Goal: Find specific page/section: Find specific page/section

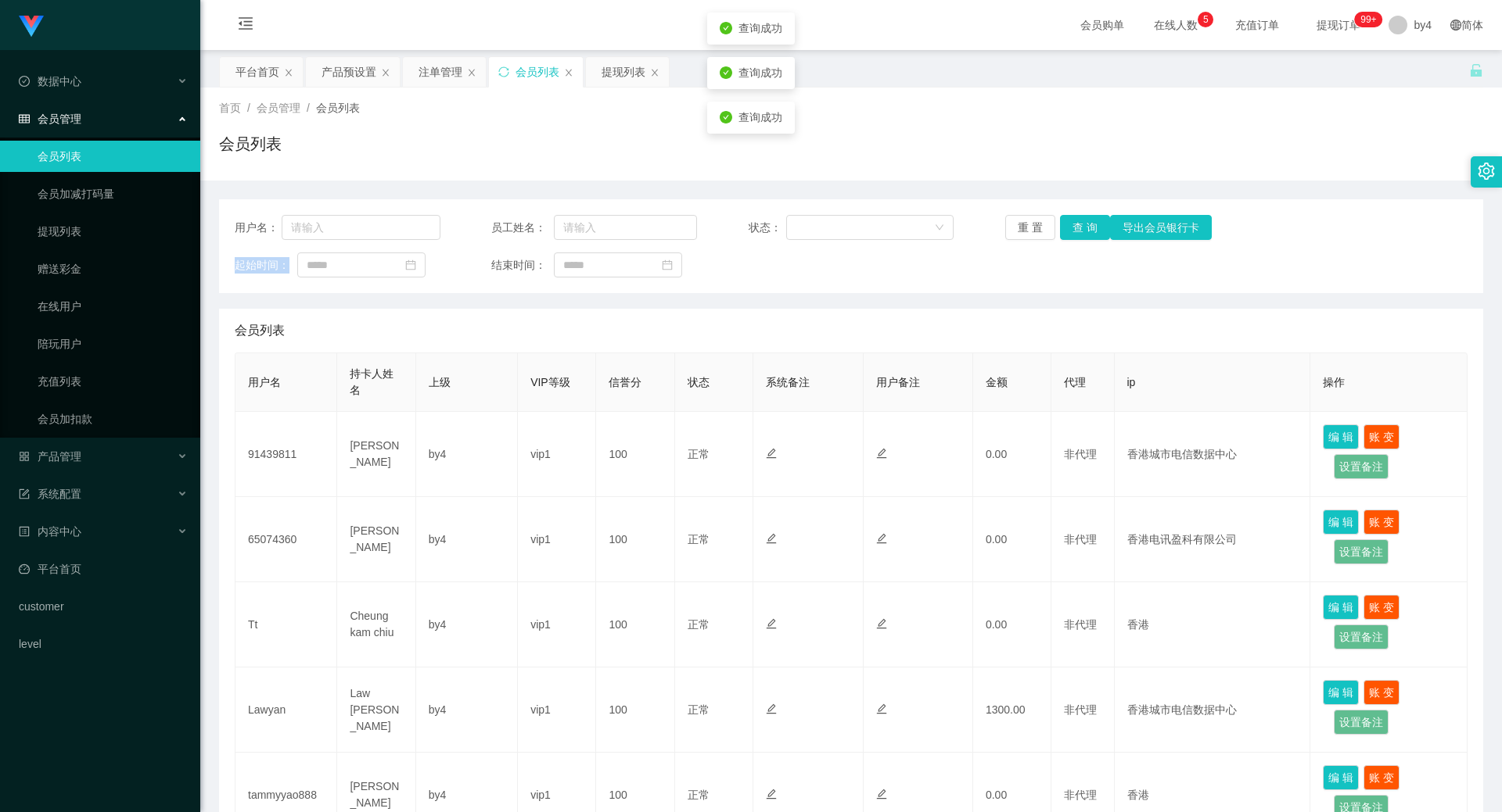
click at [1094, 219] on button "查 询" at bounding box center [1085, 227] width 50 height 25
click at [1094, 219] on div "重 置 查 询 导出会员银行卡" at bounding box center [1108, 227] width 206 height 25
click at [83, 234] on link "提现列表" at bounding box center [112, 231] width 150 height 31
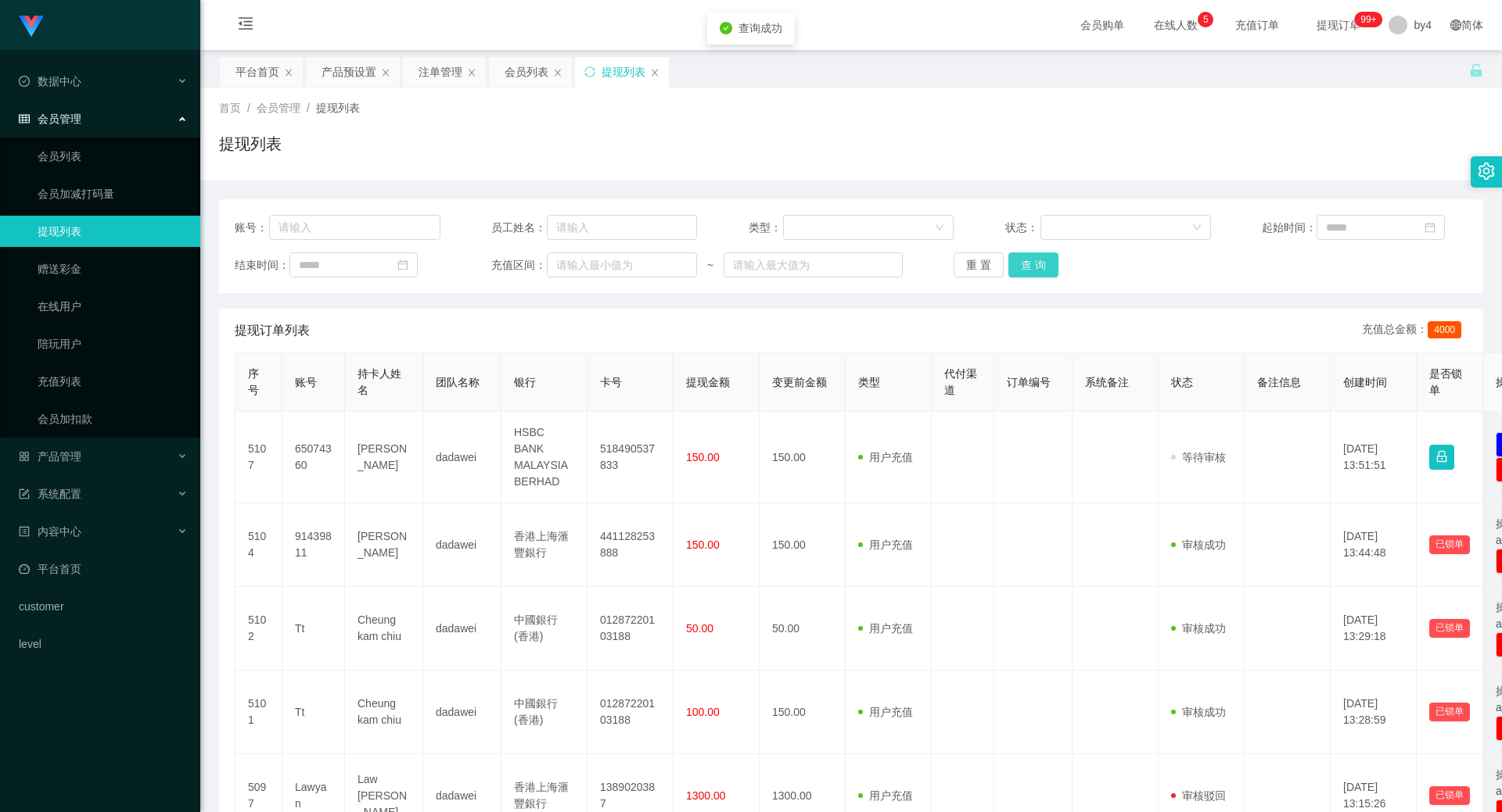
click at [1026, 267] on button "查 询" at bounding box center [1034, 265] width 50 height 25
click at [1026, 267] on div "重 置 查 询" at bounding box center [1056, 265] width 206 height 25
click at [1026, 267] on button "查 询" at bounding box center [1034, 265] width 50 height 25
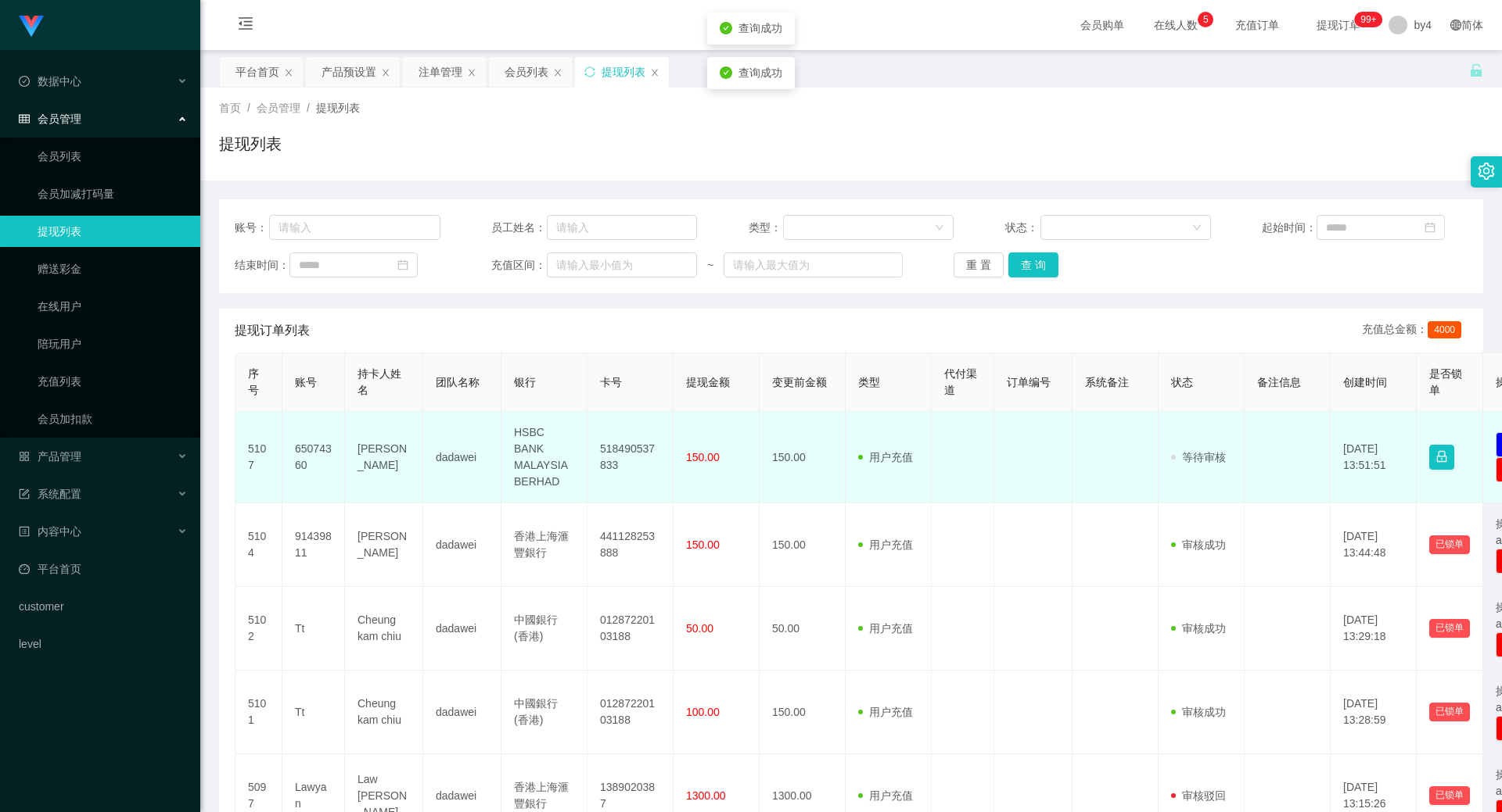
click at [321, 443] on td "65074360" at bounding box center [313, 458] width 63 height 92
copy td "65074360"
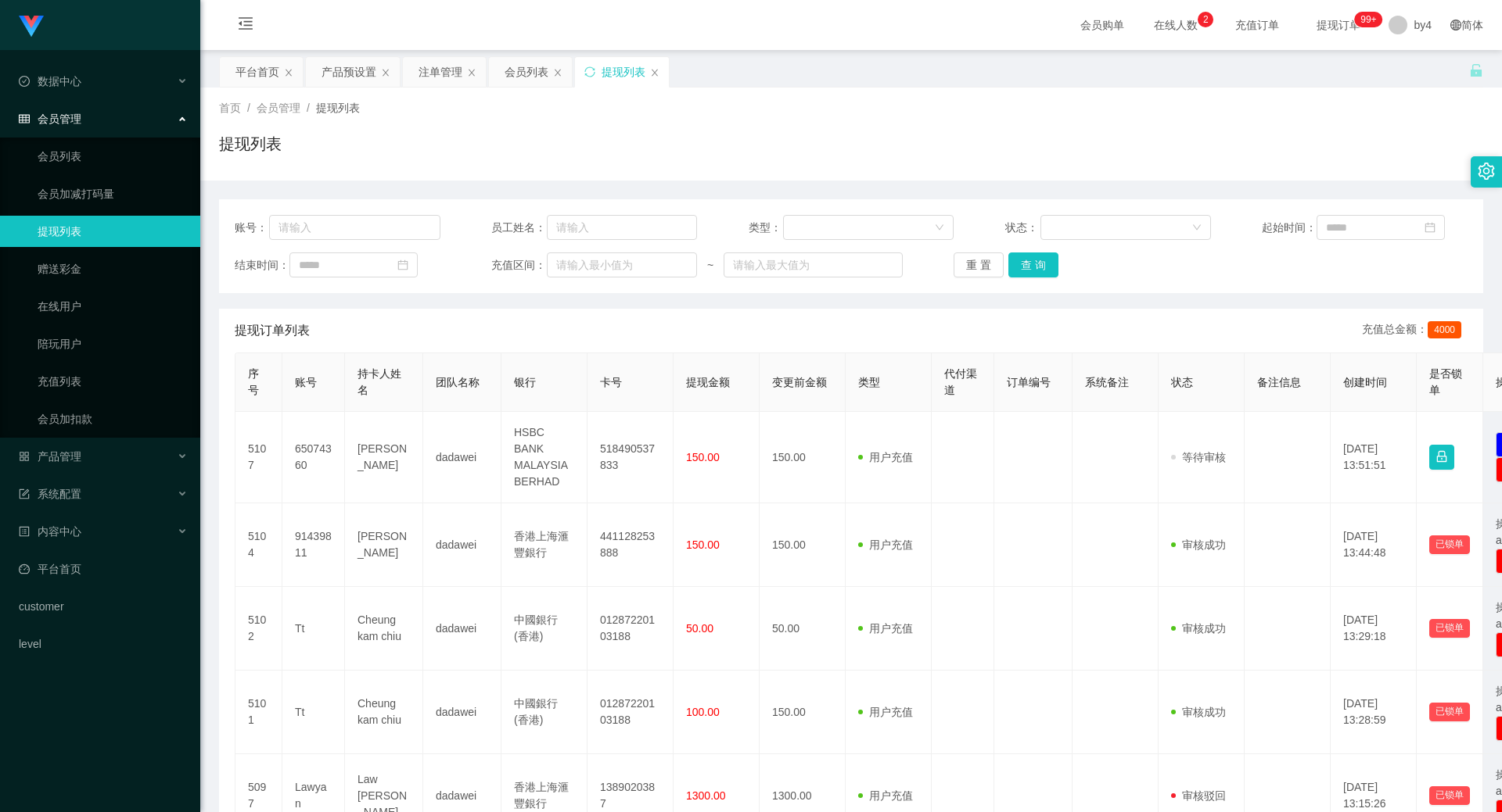
click at [70, 478] on ul "数据中心 会员管理 会员列表 会员加减打码量 提现列表 赠送彩金 在线用户 陪玩用户 充值列表 会员加扣款 产品管理 系统配置 内容中心 平台首页 custo…" at bounding box center [100, 363] width 200 height 625
click at [69, 461] on span "产品管理" at bounding box center [50, 456] width 63 height 12
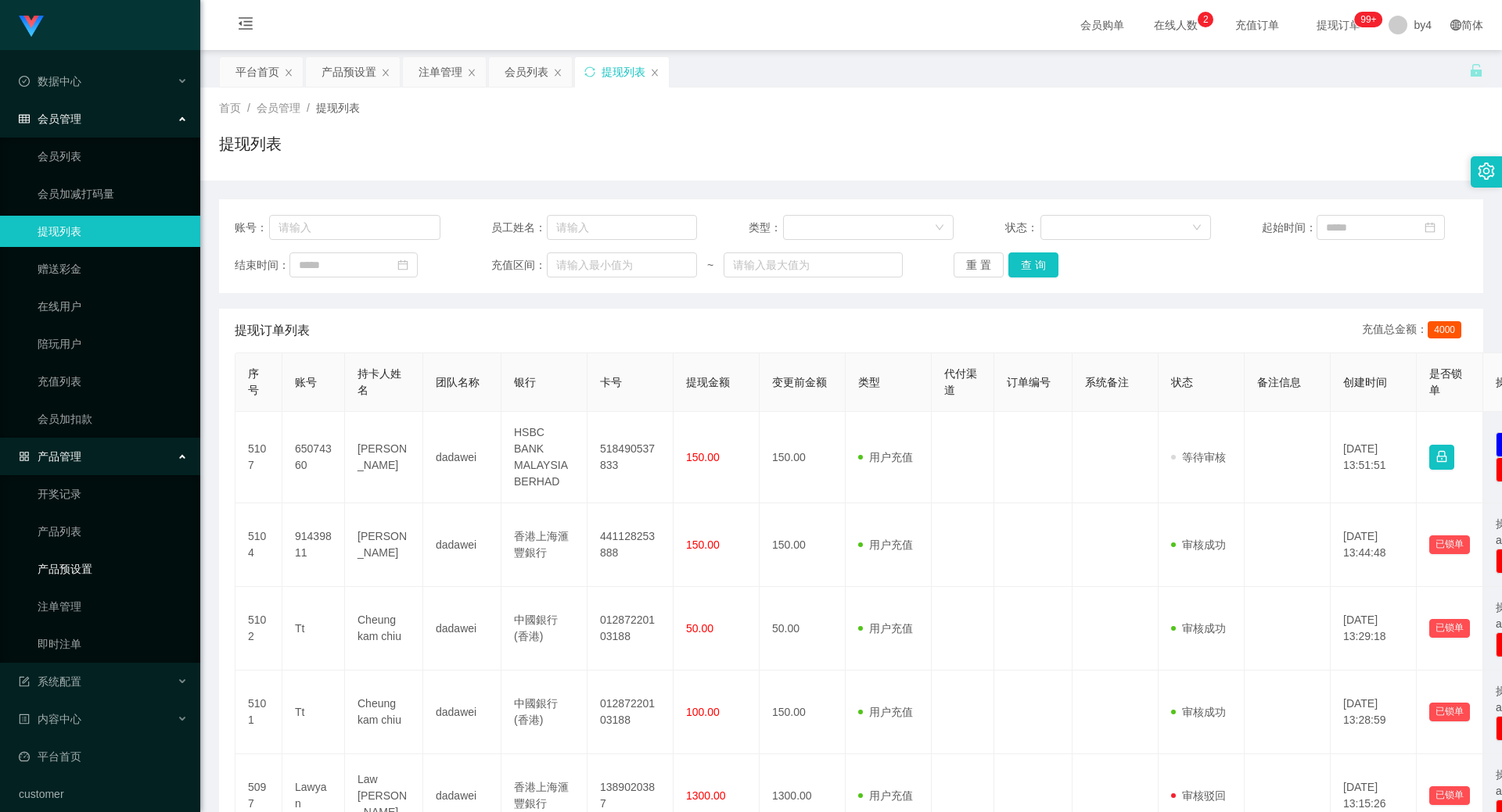
click at [88, 567] on link "产品预设置" at bounding box center [112, 569] width 150 height 31
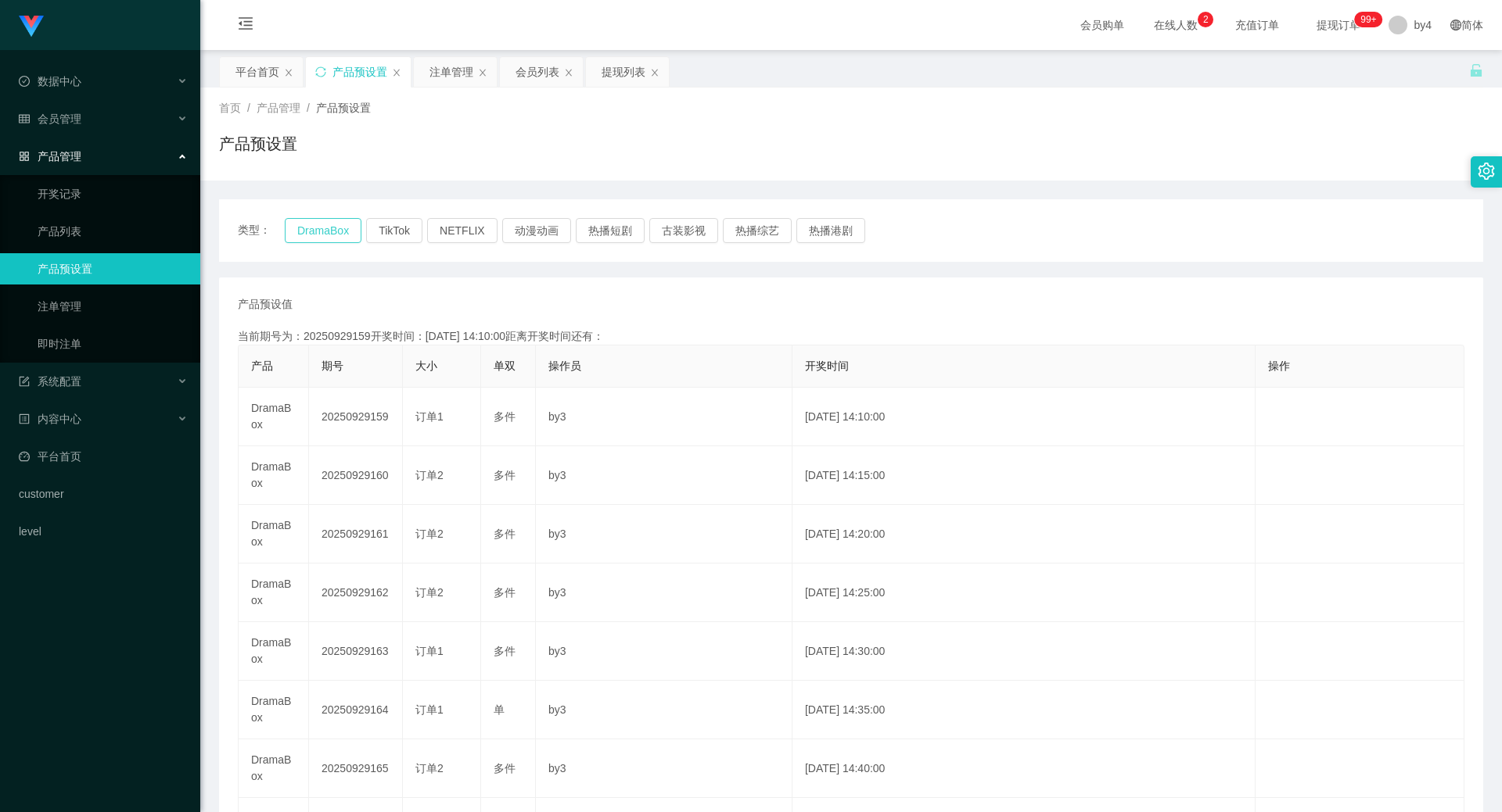
click at [342, 235] on button "DramaBox" at bounding box center [323, 230] width 76 height 25
